Goal: Transaction & Acquisition: Purchase product/service

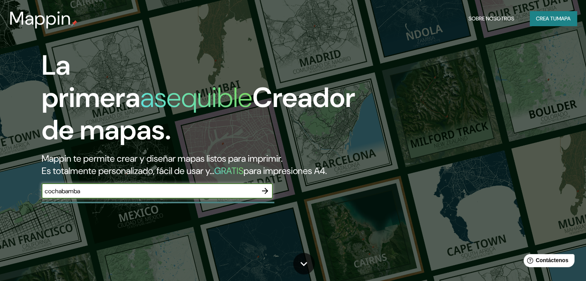
type input "cochabamba"
drag, startPoint x: 266, startPoint y: 196, endPoint x: 264, endPoint y: 201, distance: 5.9
click at [264, 199] on button "button" at bounding box center [264, 190] width 15 height 15
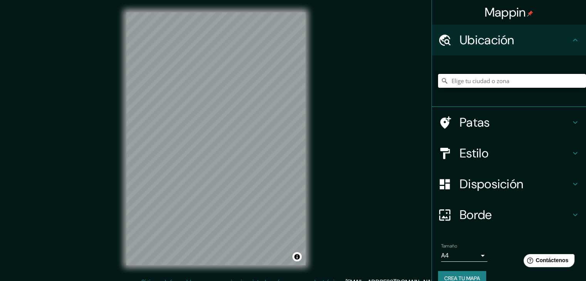
click at [448, 79] on input "Elige tu ciudad o zona" at bounding box center [512, 81] width 148 height 14
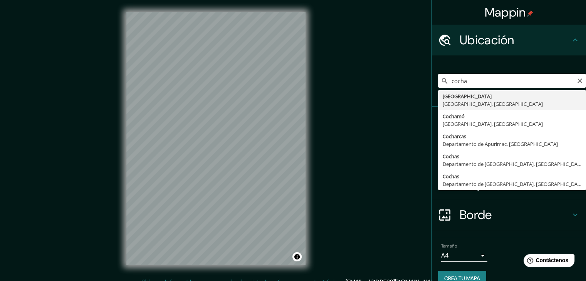
type input "[GEOGRAPHIC_DATA], [GEOGRAPHIC_DATA], [GEOGRAPHIC_DATA]"
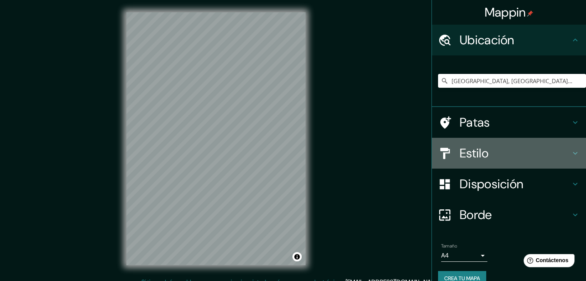
click at [461, 155] on font "Estilo" at bounding box center [474, 153] width 29 height 16
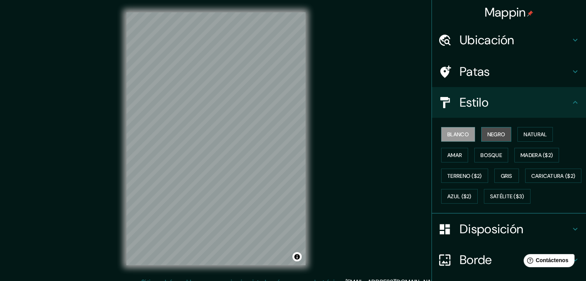
click at [502, 131] on button "Negro" at bounding box center [496, 134] width 30 height 15
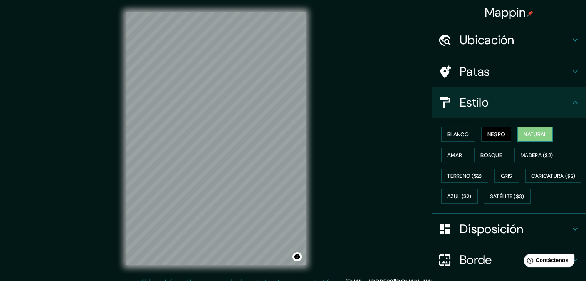
click at [530, 128] on button "Natural" at bounding box center [534, 134] width 35 height 15
click at [452, 150] on font "Amar" at bounding box center [454, 155] width 15 height 10
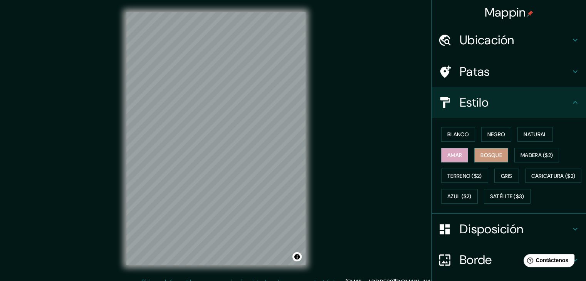
click at [480, 156] on font "Bosque" at bounding box center [491, 155] width 22 height 7
click at [524, 158] on font "Madera ($2)" at bounding box center [536, 155] width 32 height 10
click at [453, 183] on div "Blanco Negro Natural Amar Bosque Madera ($2) Terreno ($2) Gris Caricatura ($2) …" at bounding box center [512, 165] width 148 height 83
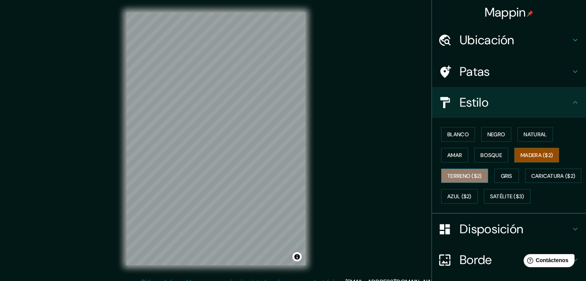
click at [461, 179] on font "Terreno ($2)" at bounding box center [464, 176] width 35 height 10
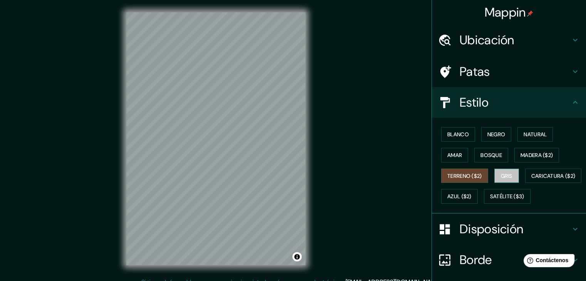
click at [501, 179] on font "Gris" at bounding box center [507, 176] width 12 height 10
click at [456, 188] on div "Blanco Negro Natural Amar Bosque Madera ($2) Terreno ($2) Gris Caricatura ($2) …" at bounding box center [512, 165] width 148 height 83
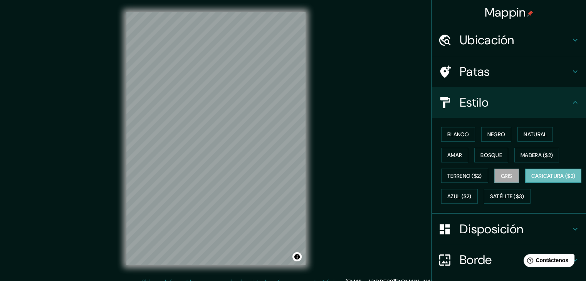
click at [531, 181] on font "Caricatura ($2)" at bounding box center [553, 176] width 44 height 10
click at [471, 197] on font "Azul ($2)" at bounding box center [459, 196] width 24 height 7
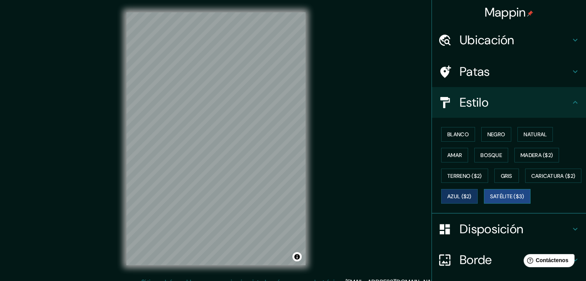
click at [490, 200] on font "Satélite ($3)" at bounding box center [507, 196] width 34 height 7
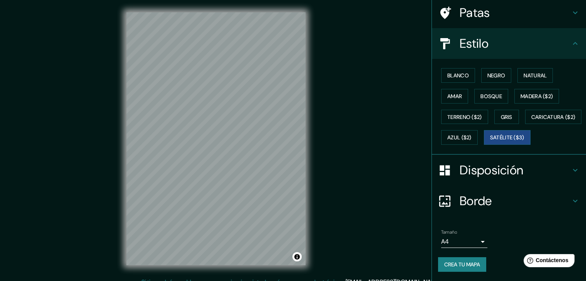
click at [444, 169] on icon at bounding box center [444, 170] width 13 height 13
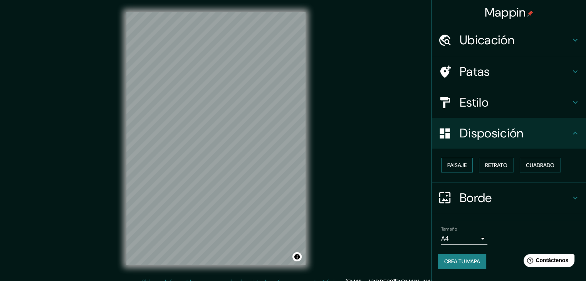
click at [453, 166] on font "Paisaje" at bounding box center [456, 165] width 19 height 7
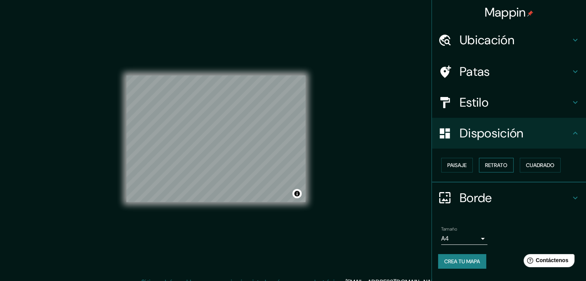
click at [493, 166] on font "Retrato" at bounding box center [496, 165] width 22 height 7
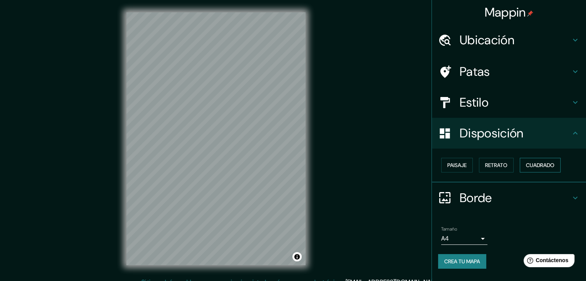
click at [549, 161] on font "Cuadrado" at bounding box center [540, 165] width 29 height 10
